Goal: Task Accomplishment & Management: Complete application form

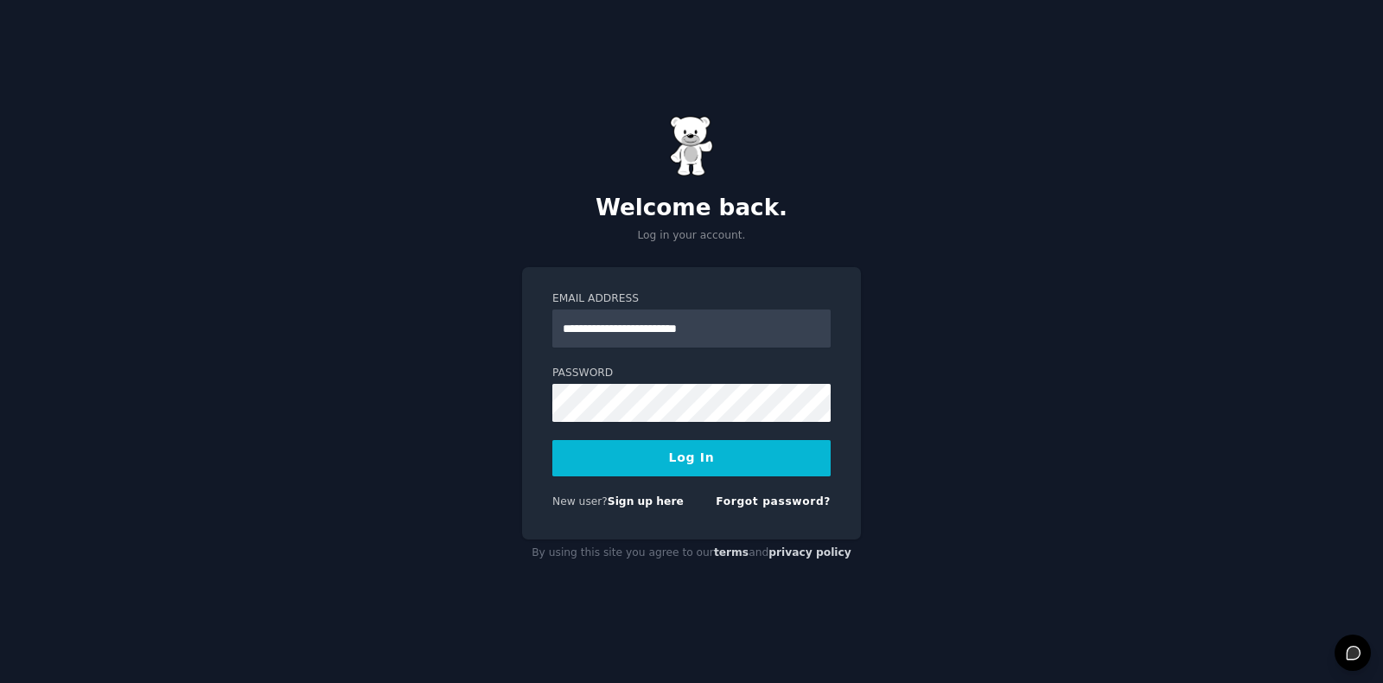
click at [552, 440] on button "Log In" at bounding box center [691, 458] width 278 height 36
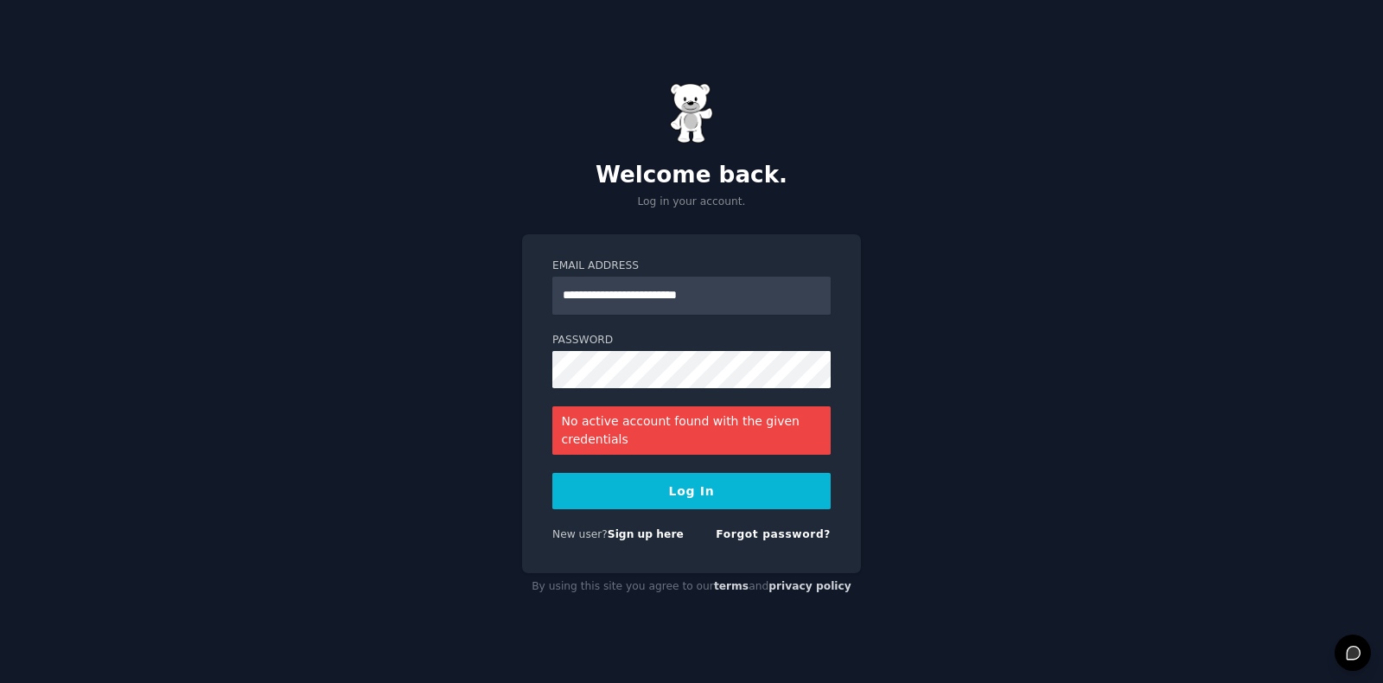
click at [552, 473] on button "Log In" at bounding box center [691, 491] width 278 height 36
click at [686, 511] on form "**********" at bounding box center [691, 403] width 278 height 290
click at [685, 497] on button "Log In" at bounding box center [691, 491] width 278 height 36
click at [753, 531] on link "Forgot password?" at bounding box center [772, 534] width 115 height 12
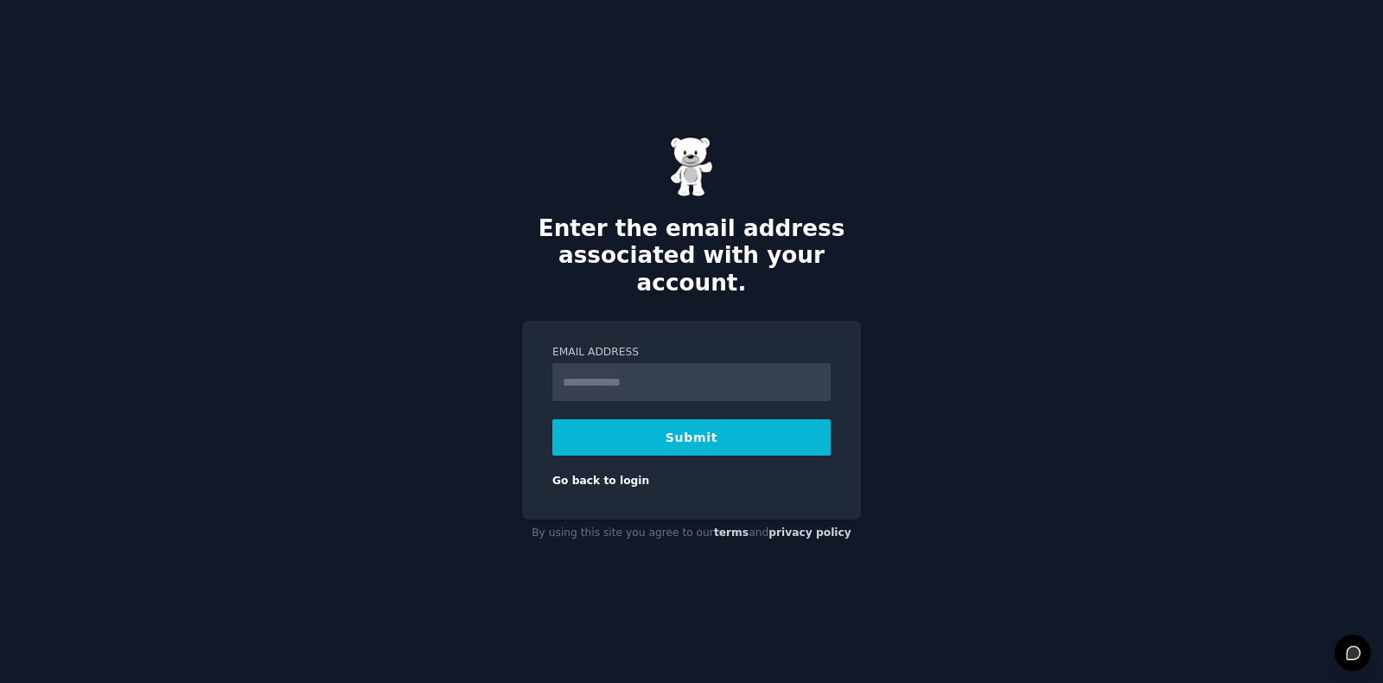
click at [709, 363] on input "Email Address" at bounding box center [691, 382] width 278 height 38
type input "**********"
click at [685, 425] on button "Submit" at bounding box center [691, 437] width 278 height 36
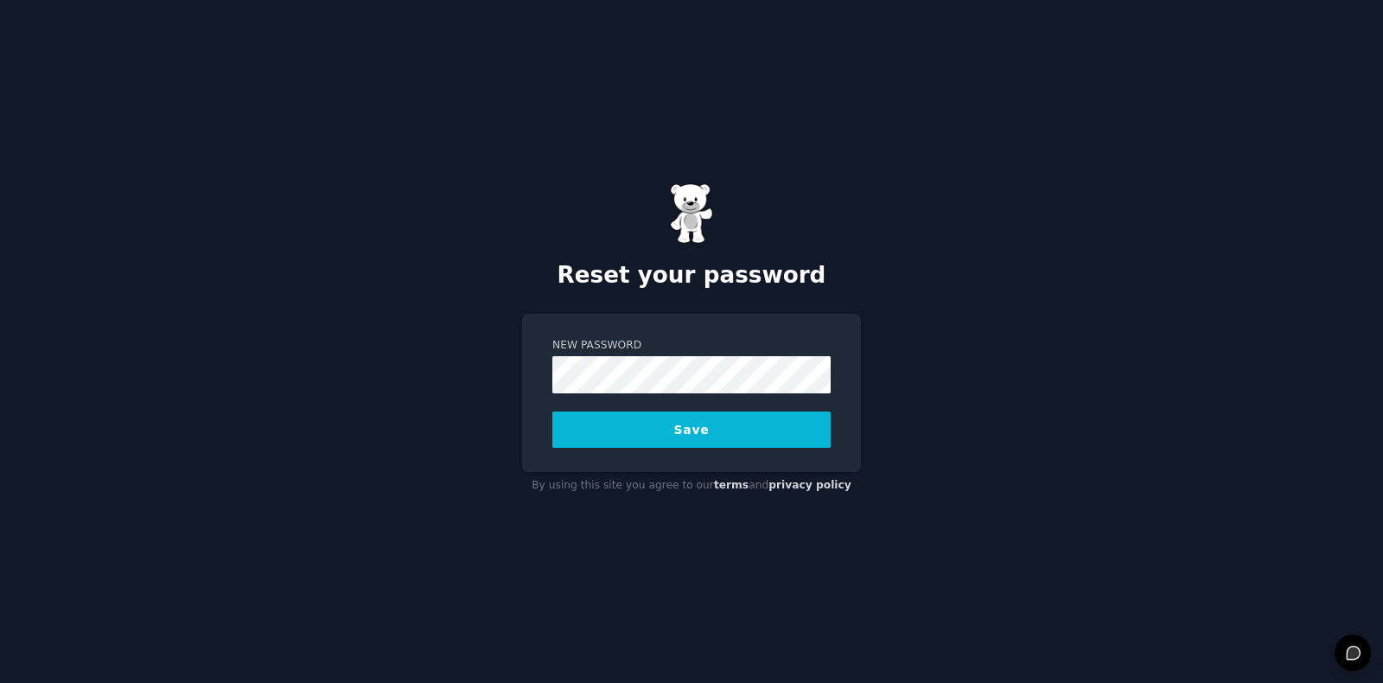
click at [723, 446] on button "Save" at bounding box center [691, 429] width 278 height 36
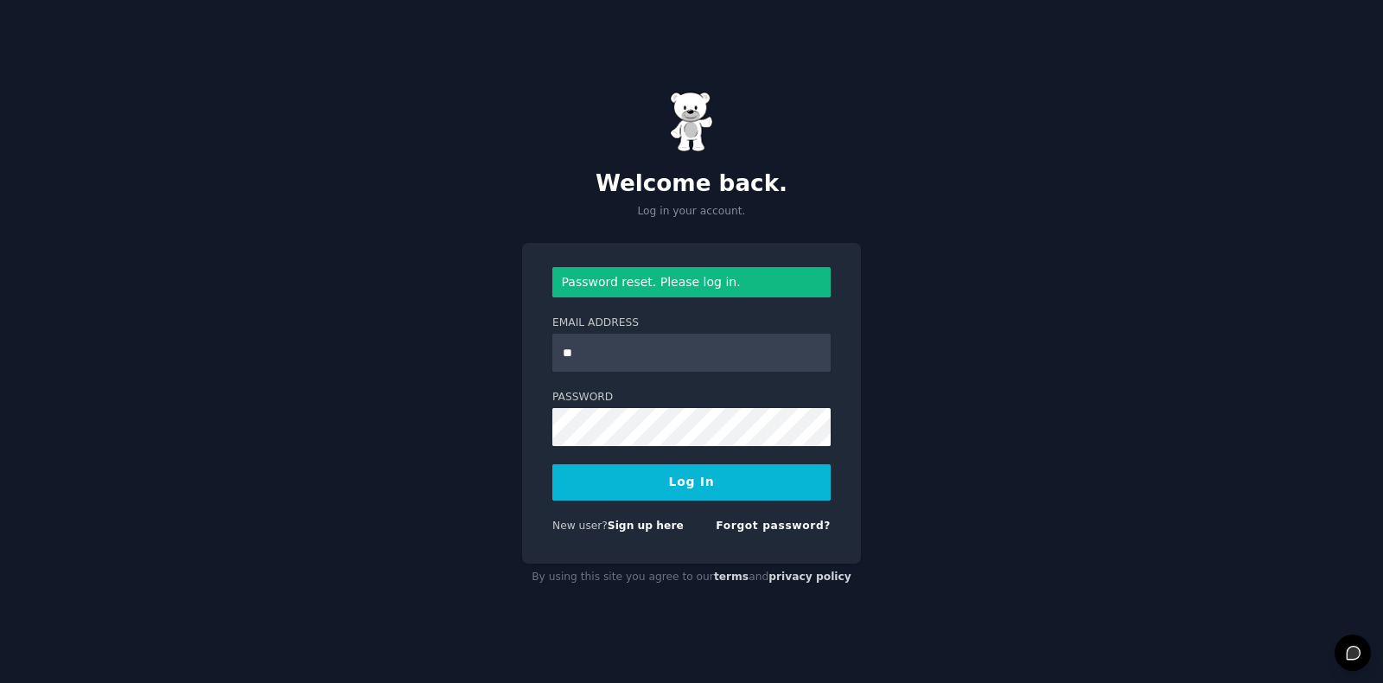
type input "**********"
click at [552, 464] on button "Log In" at bounding box center [691, 482] width 278 height 36
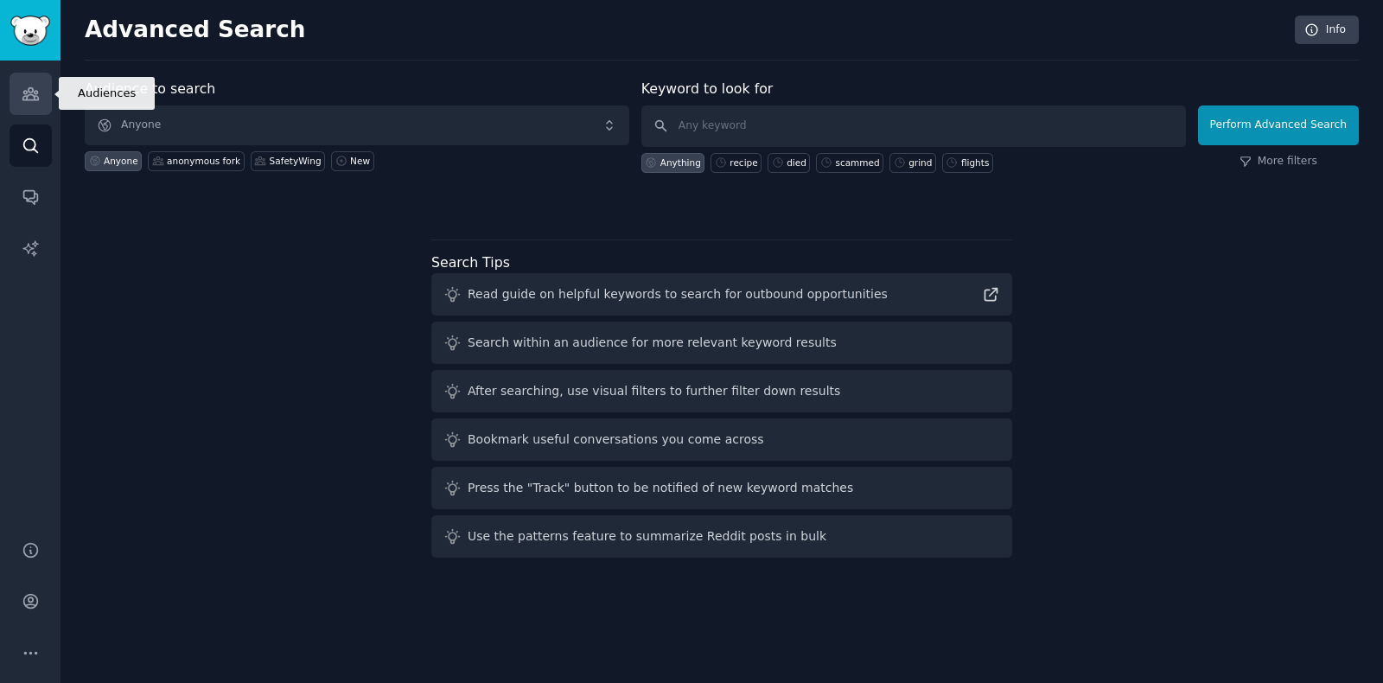
click at [24, 92] on icon "Sidebar" at bounding box center [31, 94] width 18 height 18
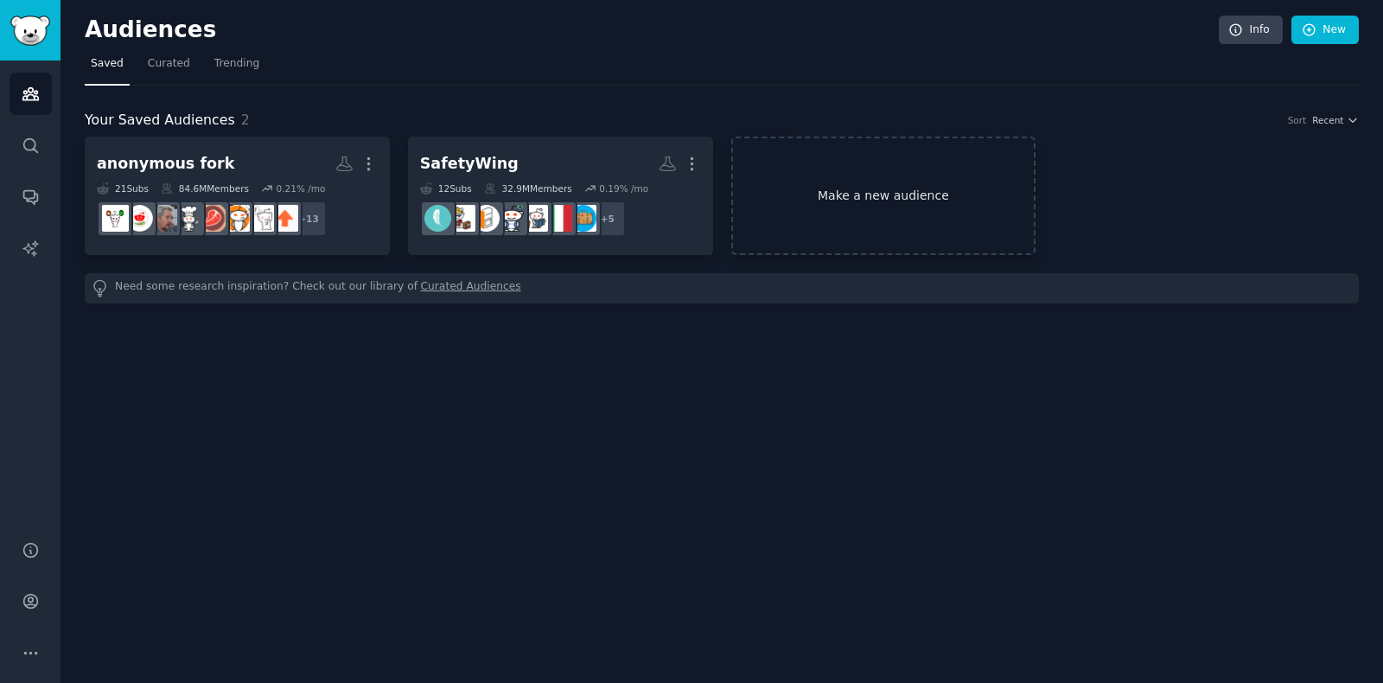
click at [834, 164] on link "Make a new audience" at bounding box center [883, 196] width 305 height 118
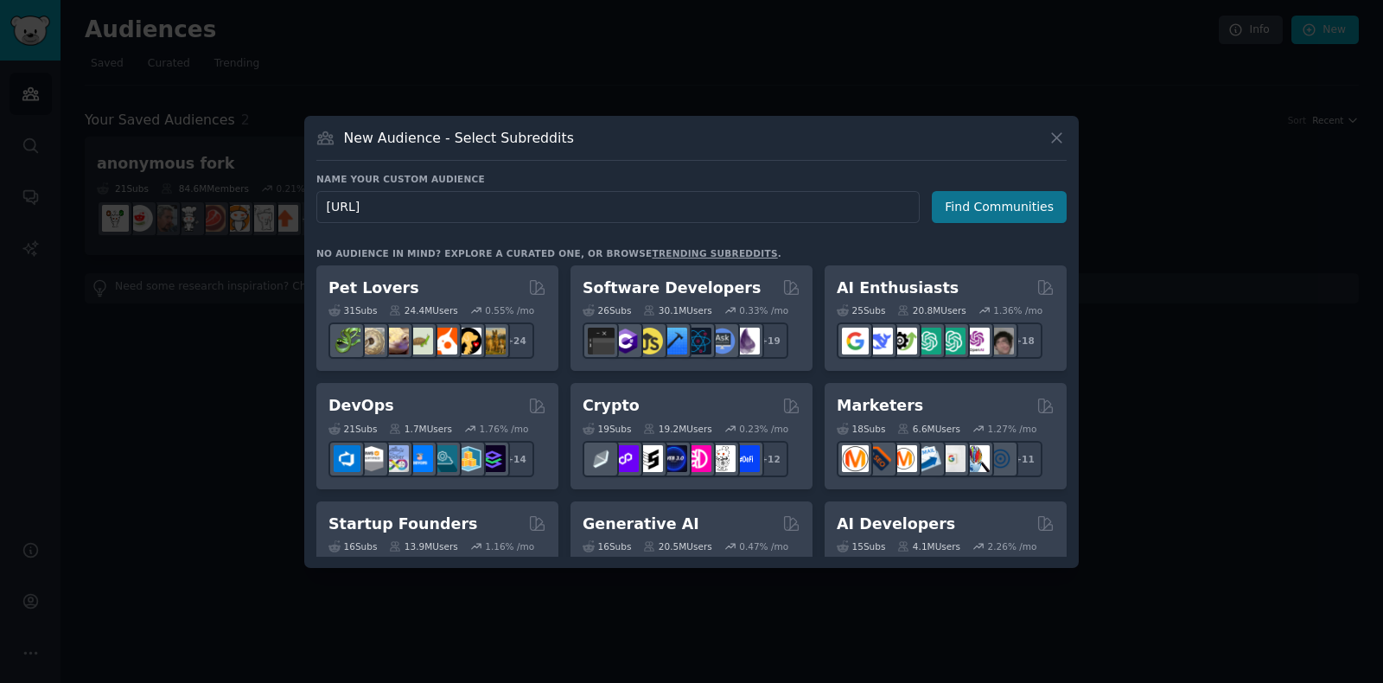
type input "Cracked.AI"
click at [1030, 200] on button "Find Communities" at bounding box center [998, 207] width 135 height 32
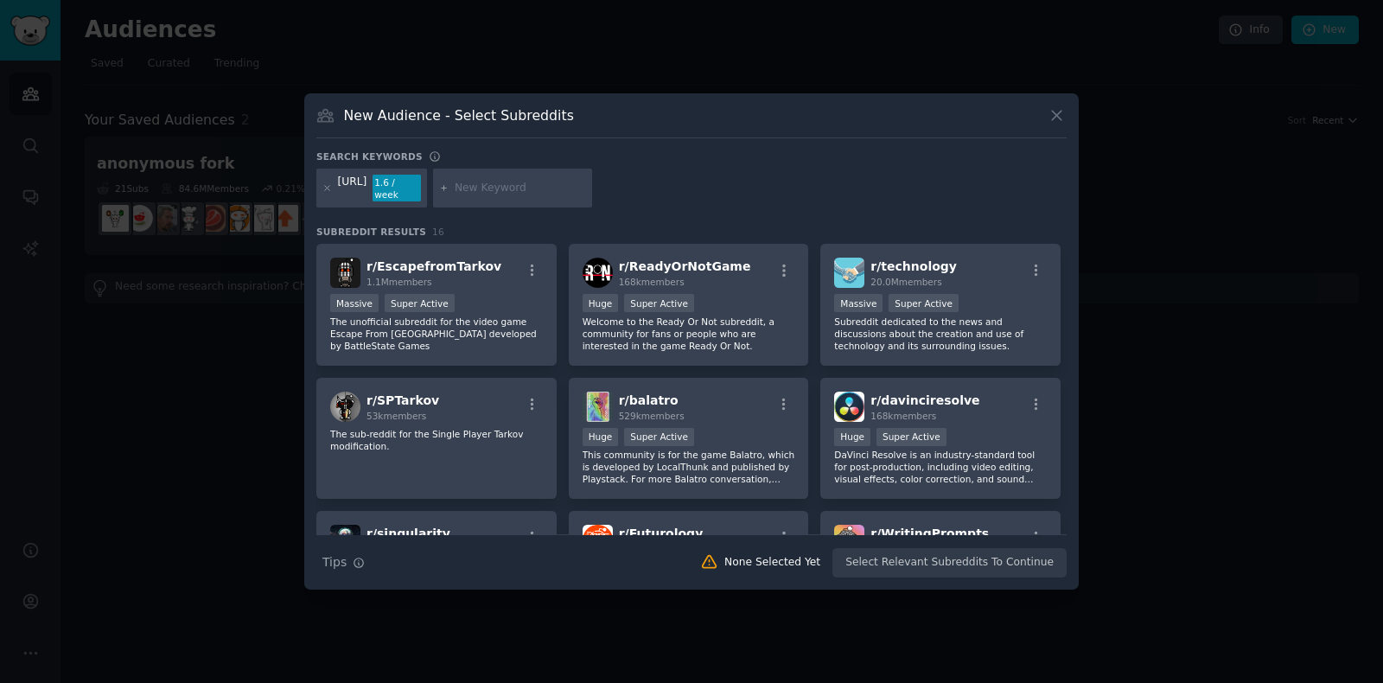
click at [350, 188] on div "Cracked.AI" at bounding box center [352, 189] width 29 height 28
click at [329, 188] on icon at bounding box center [327, 188] width 10 height 10
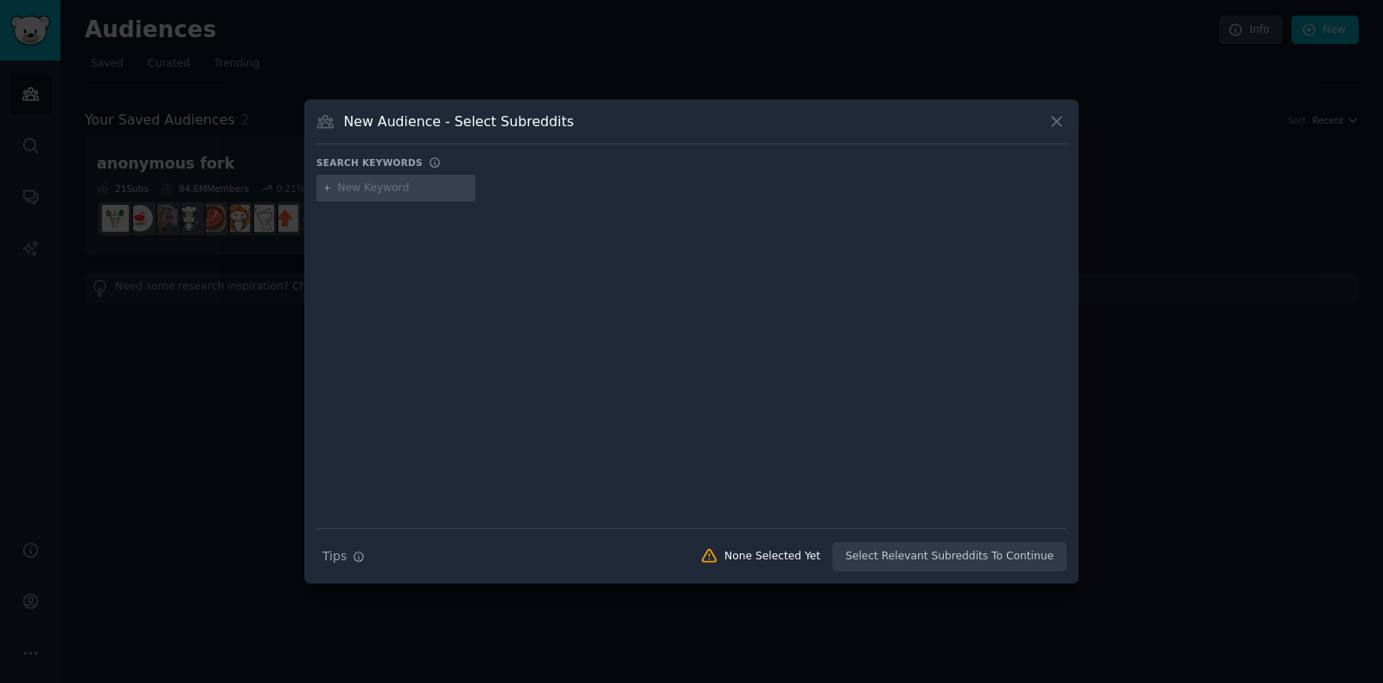
click at [359, 187] on input "text" at bounding box center [403, 189] width 131 height 16
type input "Avatar"
type input "reel"
